Goal: Information Seeking & Learning: Learn about a topic

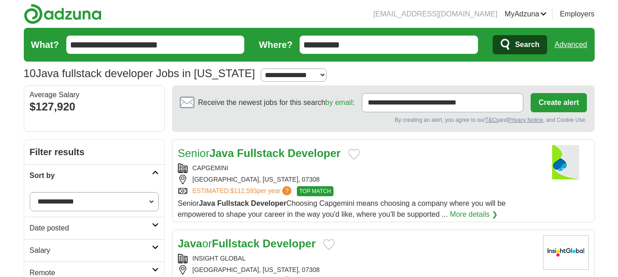
select select "**********"
click at [30, 192] on select "**********" at bounding box center [94, 201] width 129 height 19
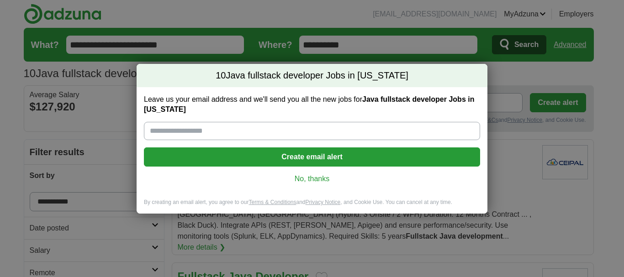
click at [316, 178] on link "No, thanks" at bounding box center [312, 179] width 322 height 10
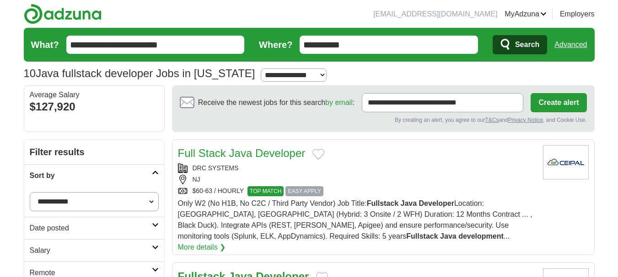
scroll to position [78, 0]
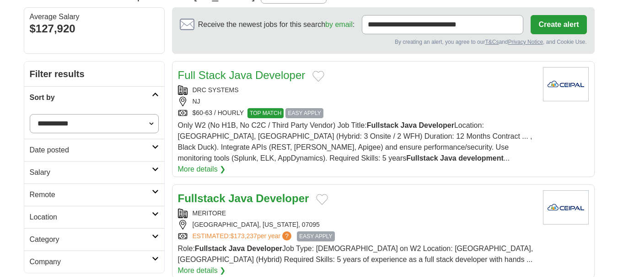
click at [265, 70] on link "Full Stack Java Developer" at bounding box center [242, 75] width 128 height 12
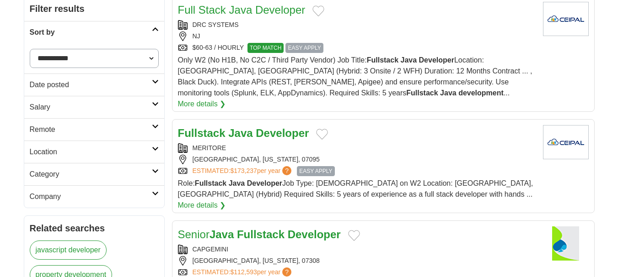
scroll to position [170, 0]
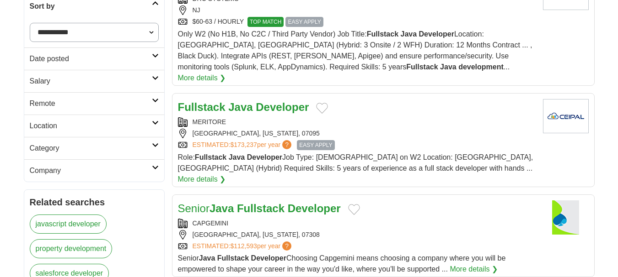
click at [262, 101] on strong "Developer" at bounding box center [282, 107] width 53 height 12
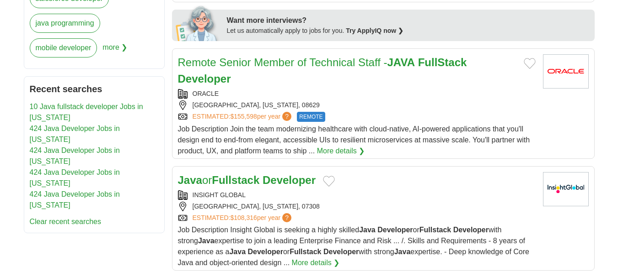
scroll to position [490, 0]
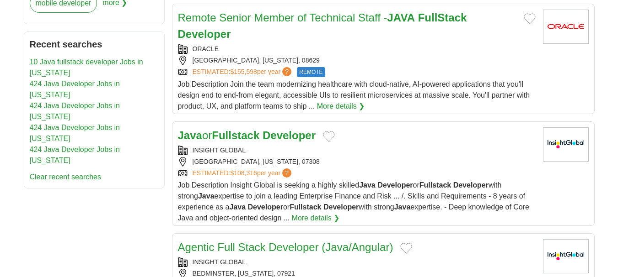
click at [259, 129] on strong "Fullstack" at bounding box center [236, 135] width 48 height 12
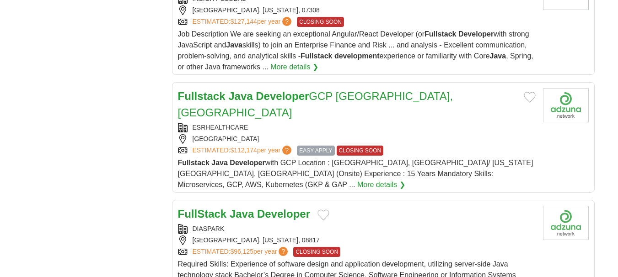
scroll to position [1007, 0]
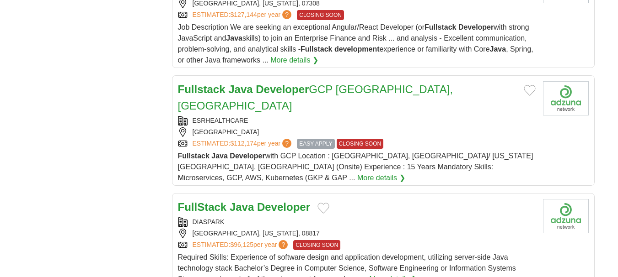
click at [351, 81] on h2 "Fullstack Java Developer GCP Jersey City, NJ" at bounding box center [347, 97] width 338 height 33
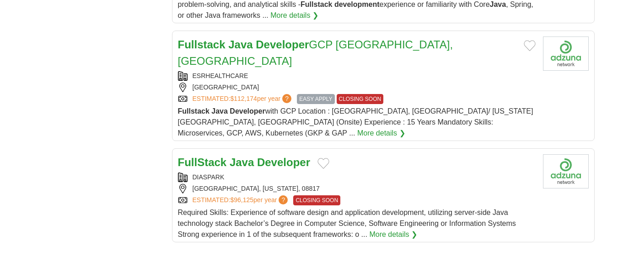
scroll to position [1053, 0]
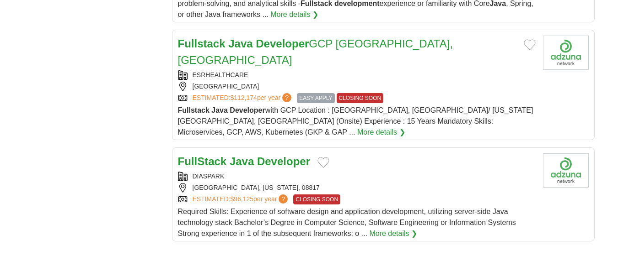
click at [276, 155] on strong "Developer" at bounding box center [283, 161] width 53 height 12
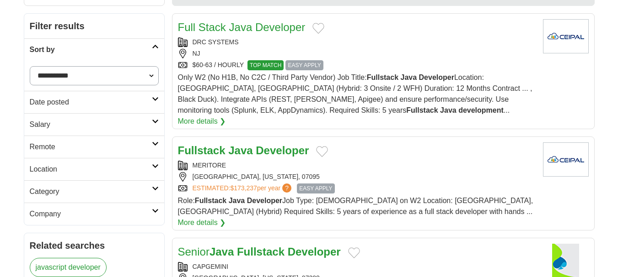
scroll to position [10, 0]
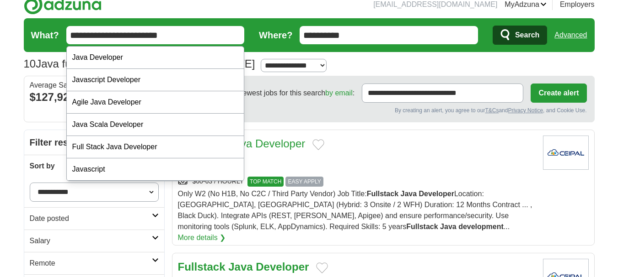
drag, startPoint x: 125, startPoint y: 35, endPoint x: 89, endPoint y: 37, distance: 35.8
click at [89, 37] on input "**********" at bounding box center [155, 35] width 178 height 18
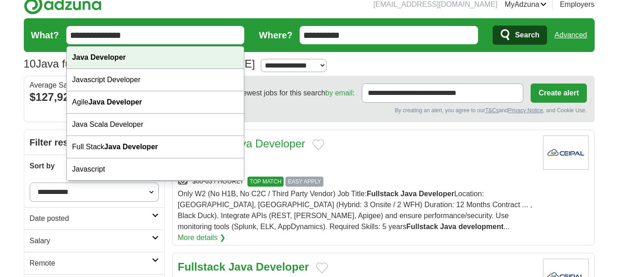
click at [106, 59] on strong "Java Developer" at bounding box center [98, 57] width 53 height 8
type input "**********"
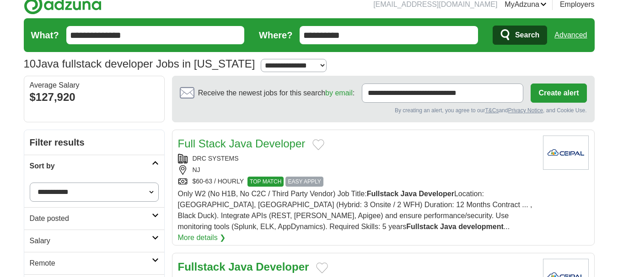
click at [517, 36] on span "Search" at bounding box center [527, 35] width 24 height 18
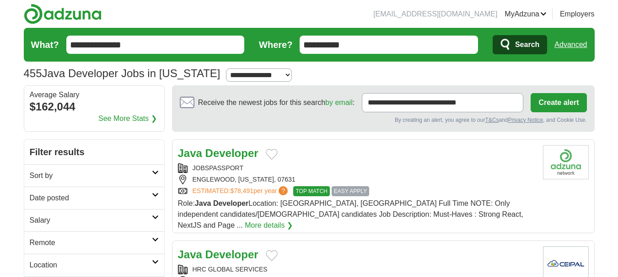
click at [250, 152] on strong "Developer" at bounding box center [231, 153] width 53 height 12
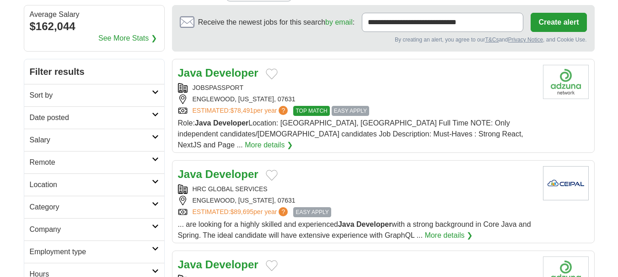
scroll to position [91, 0]
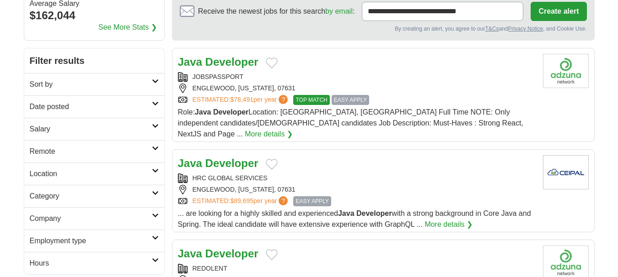
click at [241, 157] on strong "Developer" at bounding box center [231, 163] width 53 height 12
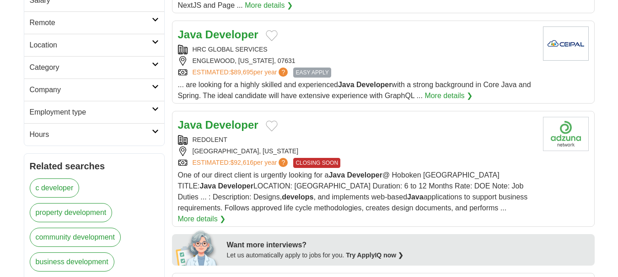
scroll to position [229, 0]
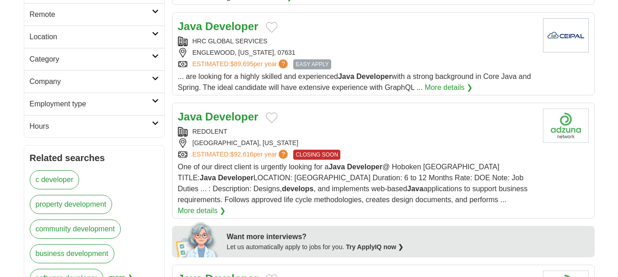
click at [235, 111] on strong "Developer" at bounding box center [231, 117] width 53 height 12
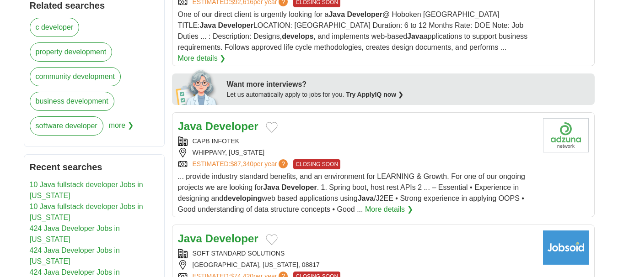
scroll to position [411, 0]
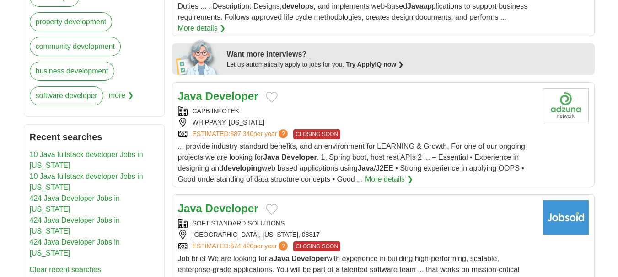
click at [250, 90] on strong "Developer" at bounding box center [231, 96] width 53 height 12
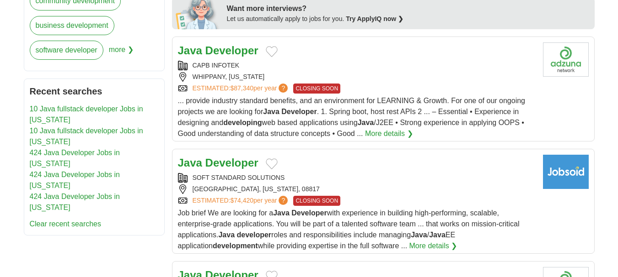
click at [242, 157] on strong "Developer" at bounding box center [231, 163] width 53 height 12
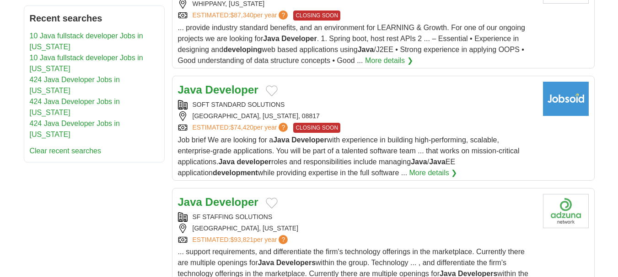
scroll to position [549, 0]
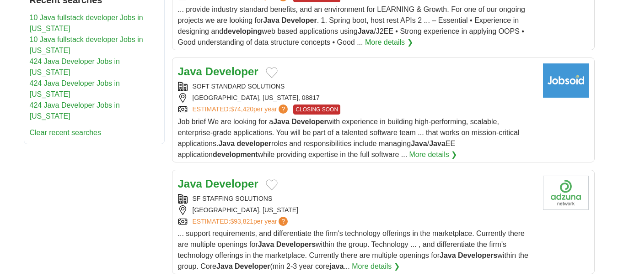
click at [224, 178] on strong "Developer" at bounding box center [231, 184] width 53 height 12
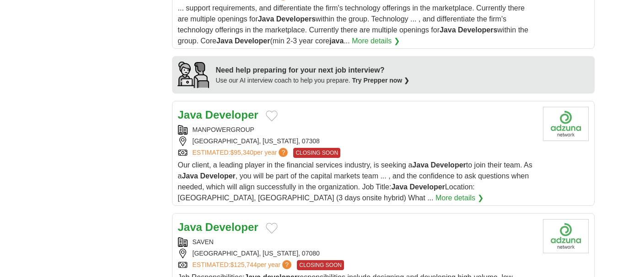
scroll to position [777, 0]
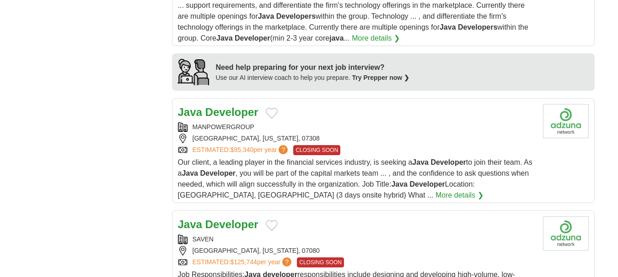
click at [242, 106] on strong "Developer" at bounding box center [231, 112] width 53 height 12
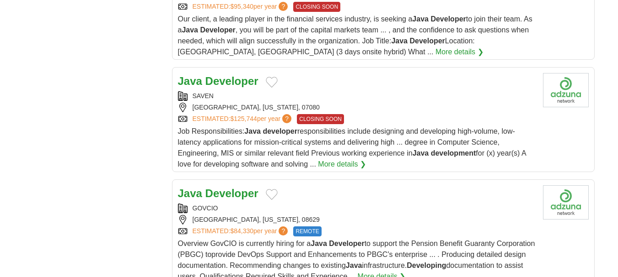
scroll to position [914, 0]
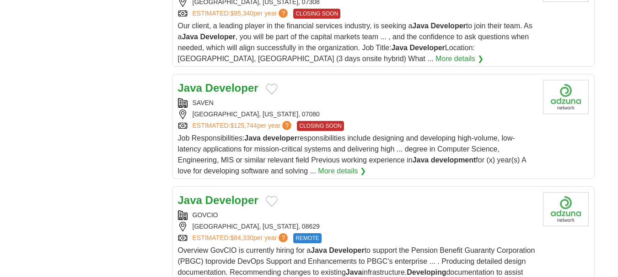
click at [234, 82] on strong "Developer" at bounding box center [231, 88] width 53 height 12
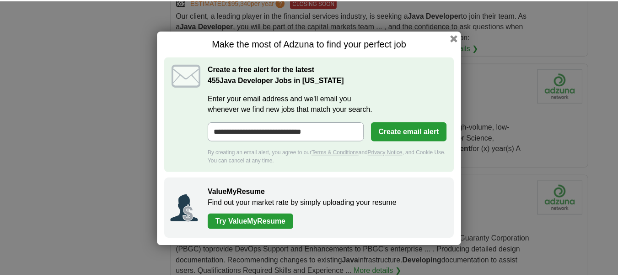
scroll to position [925, 0]
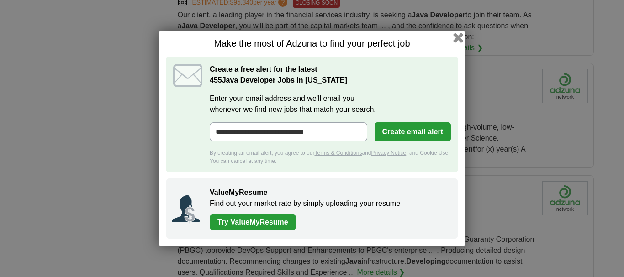
click at [458, 36] on button "button" at bounding box center [458, 38] width 10 height 10
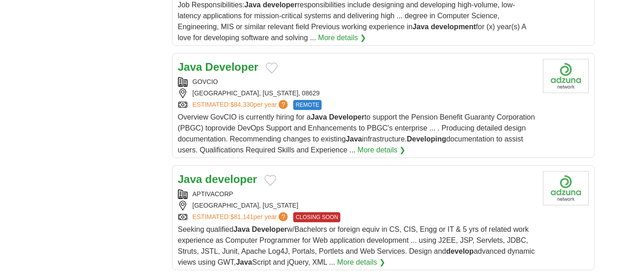
scroll to position [1062, 0]
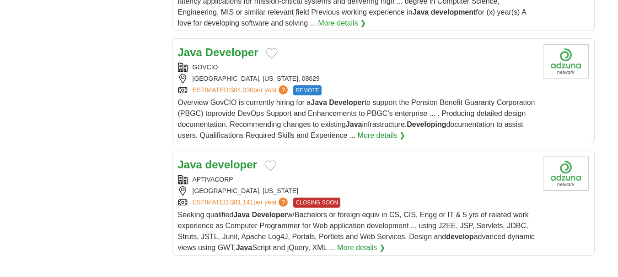
click at [233, 159] on strong "developer" at bounding box center [231, 165] width 52 height 12
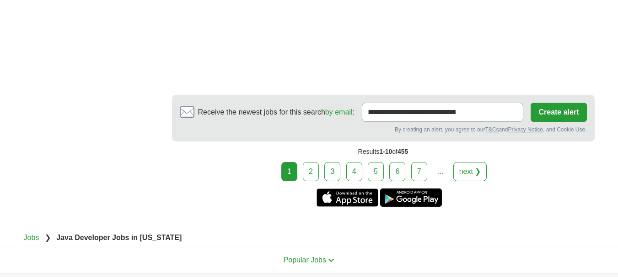
scroll to position [1610, 0]
click at [306, 162] on link "2" at bounding box center [311, 171] width 16 height 19
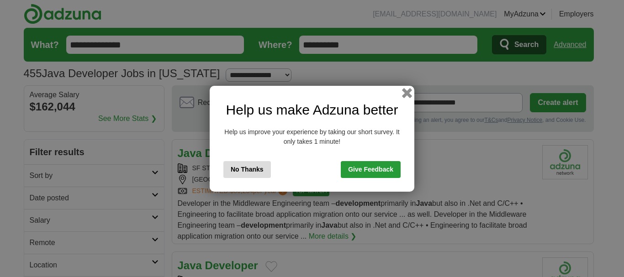
click at [406, 91] on button "button" at bounding box center [407, 93] width 10 height 10
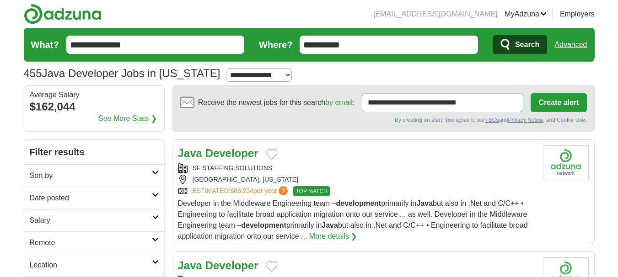
click at [245, 149] on strong "Developer" at bounding box center [231, 153] width 53 height 12
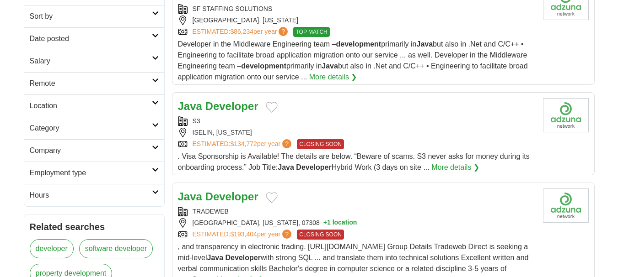
scroll to position [219, 0]
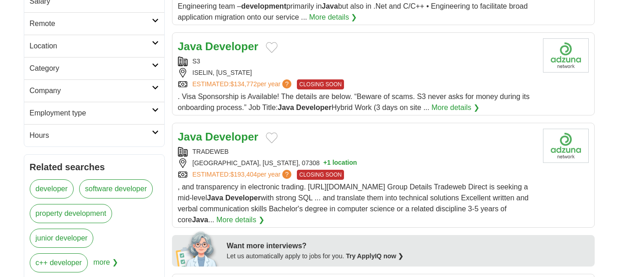
click at [221, 43] on strong "Developer" at bounding box center [231, 46] width 53 height 12
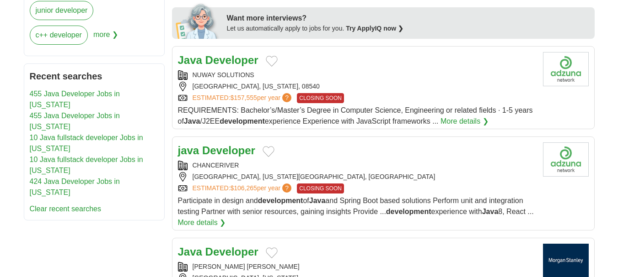
scroll to position [448, 0]
click at [219, 58] on strong "Developer" at bounding box center [231, 59] width 53 height 12
